Goal: Use online tool/utility: Utilize a website feature to perform a specific function

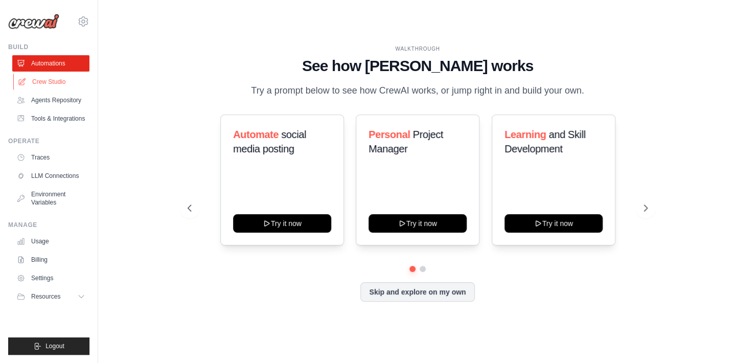
click at [50, 80] on link "Crew Studio" at bounding box center [51, 82] width 77 height 16
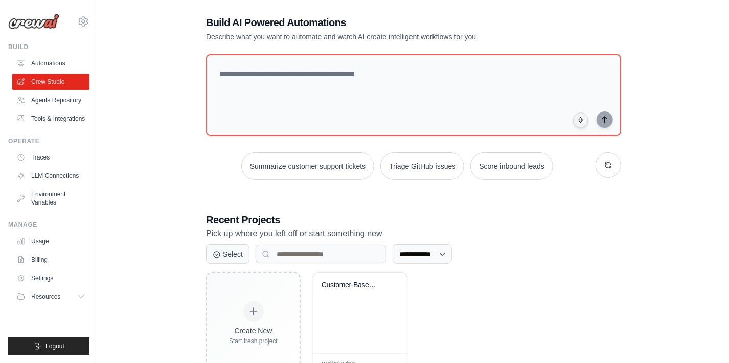
scroll to position [48, 0]
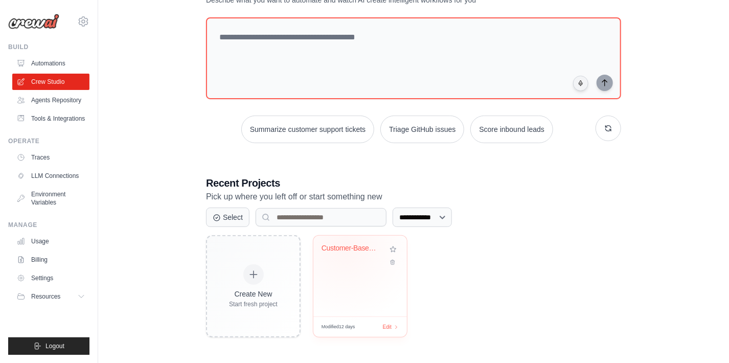
click at [345, 246] on div "Customer-Based Product Portfolio An..." at bounding box center [352, 248] width 62 height 9
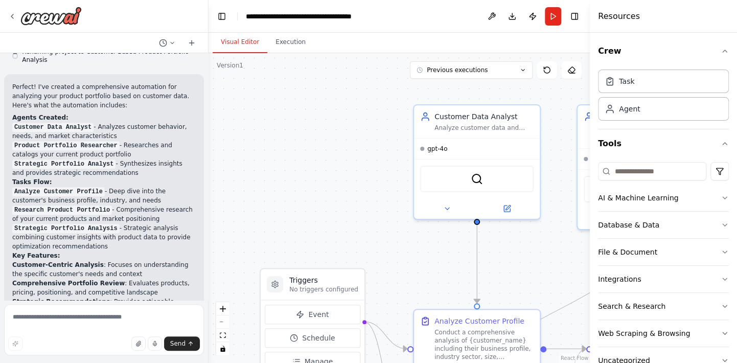
scroll to position [608, 0]
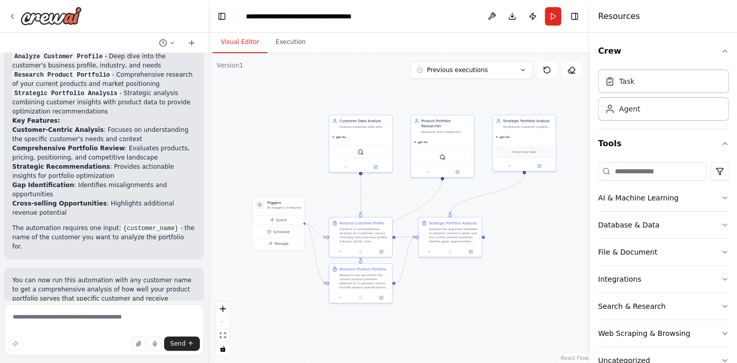
drag, startPoint x: 548, startPoint y: 236, endPoint x: 523, endPoint y: 221, distance: 29.4
click at [523, 221] on div ".deletable-edge-delete-btn { width: 20px; height: 20px; border: 0px solid #ffff…" at bounding box center [398, 208] width 381 height 310
